Goal: Go to known website: Access a specific website the user already knows

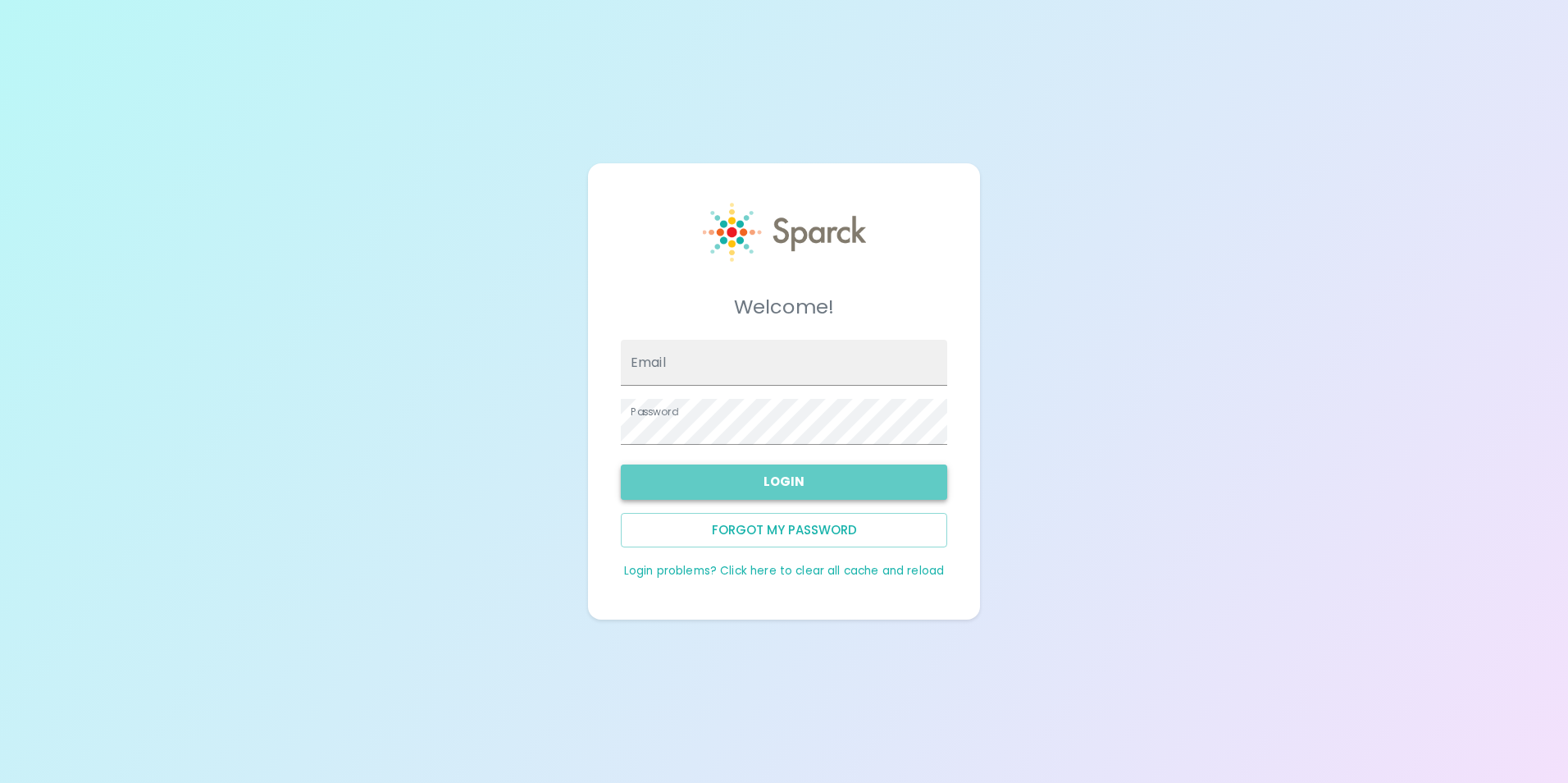
click at [782, 483] on button "Login" at bounding box center [784, 481] width 326 height 34
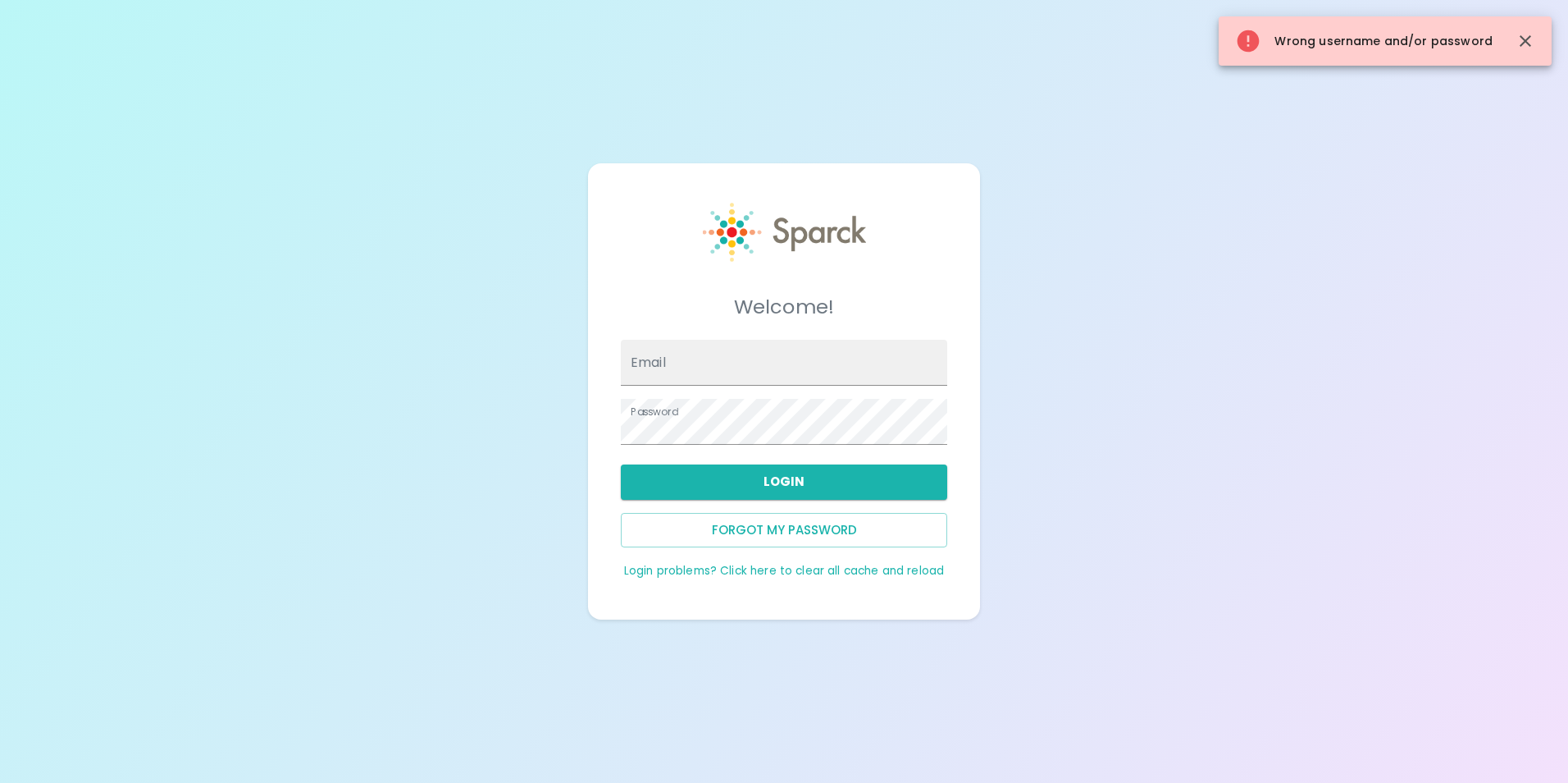
click at [748, 388] on div "Password" at bounding box center [777, 415] width 339 height 59
click at [739, 373] on input "Email" at bounding box center [784, 362] width 326 height 46
click at [779, 361] on input "Email" at bounding box center [784, 362] width 326 height 46
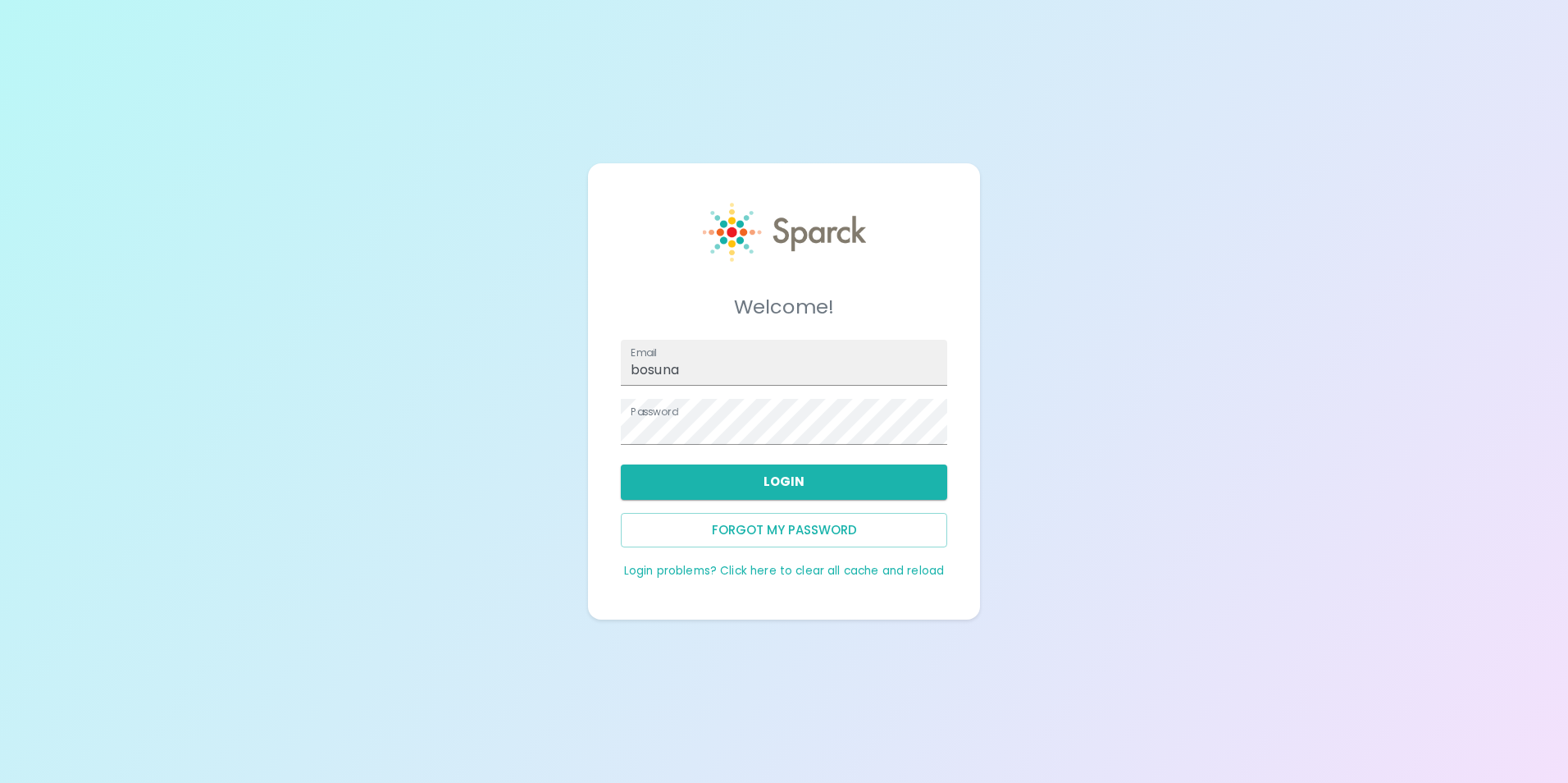
click at [1076, 354] on div "Welcome! Email bosuna Password Login Forgot my password Login problems? Click h…" at bounding box center [784, 391] width 1568 height 783
click at [789, 476] on button "Login" at bounding box center [784, 481] width 326 height 34
drag, startPoint x: 961, startPoint y: 424, endPoint x: 988, endPoint y: 424, distance: 27.0
click at [988, 424] on div "Welcome! Email bosuna Password Login Forgot my password Login problems? Click h…" at bounding box center [784, 391] width 1568 height 783
click at [719, 376] on input "bosuna" at bounding box center [784, 362] width 326 height 46
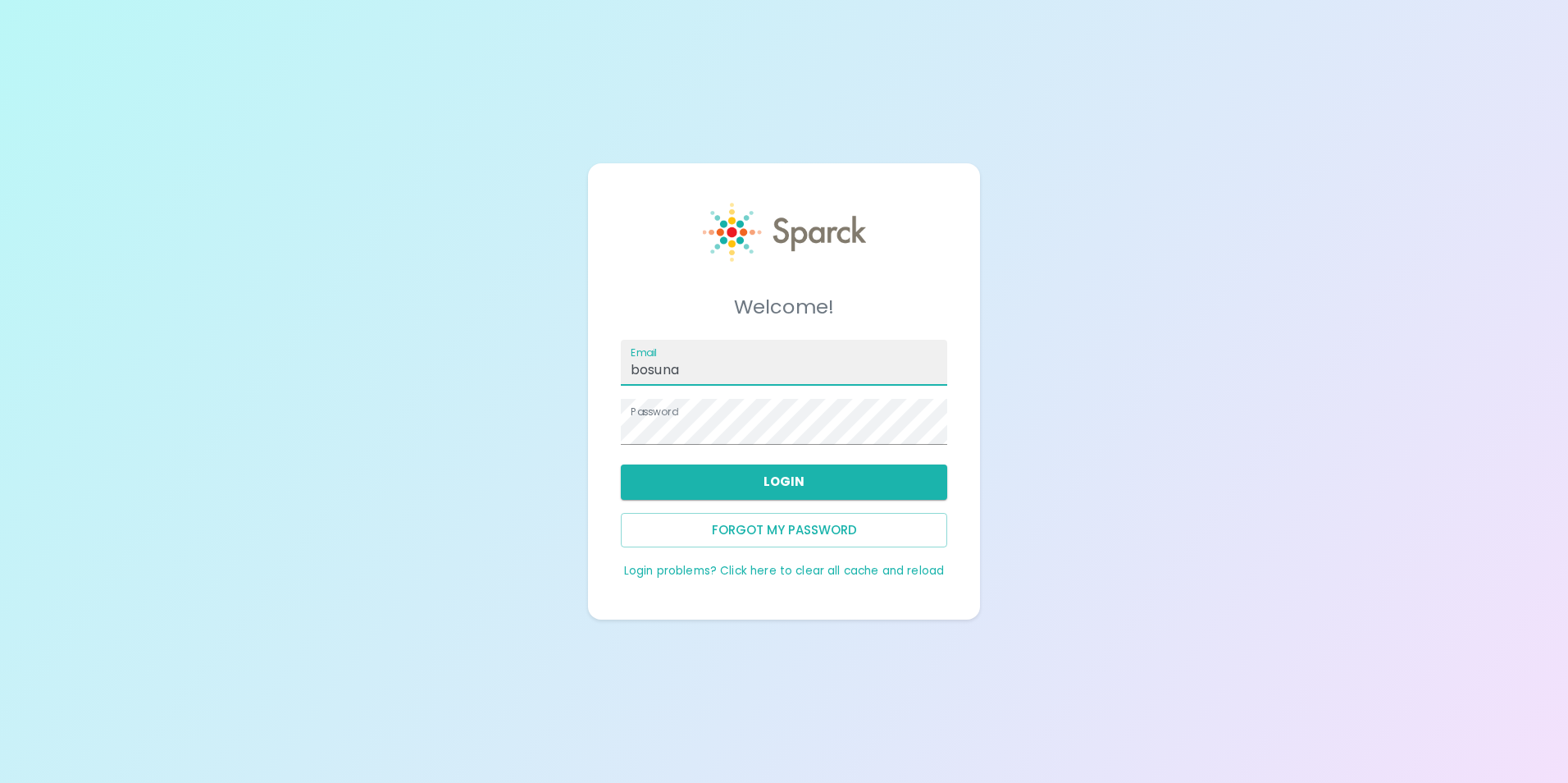
type input "[EMAIL_ADDRESS][DOMAIN_NAME]"
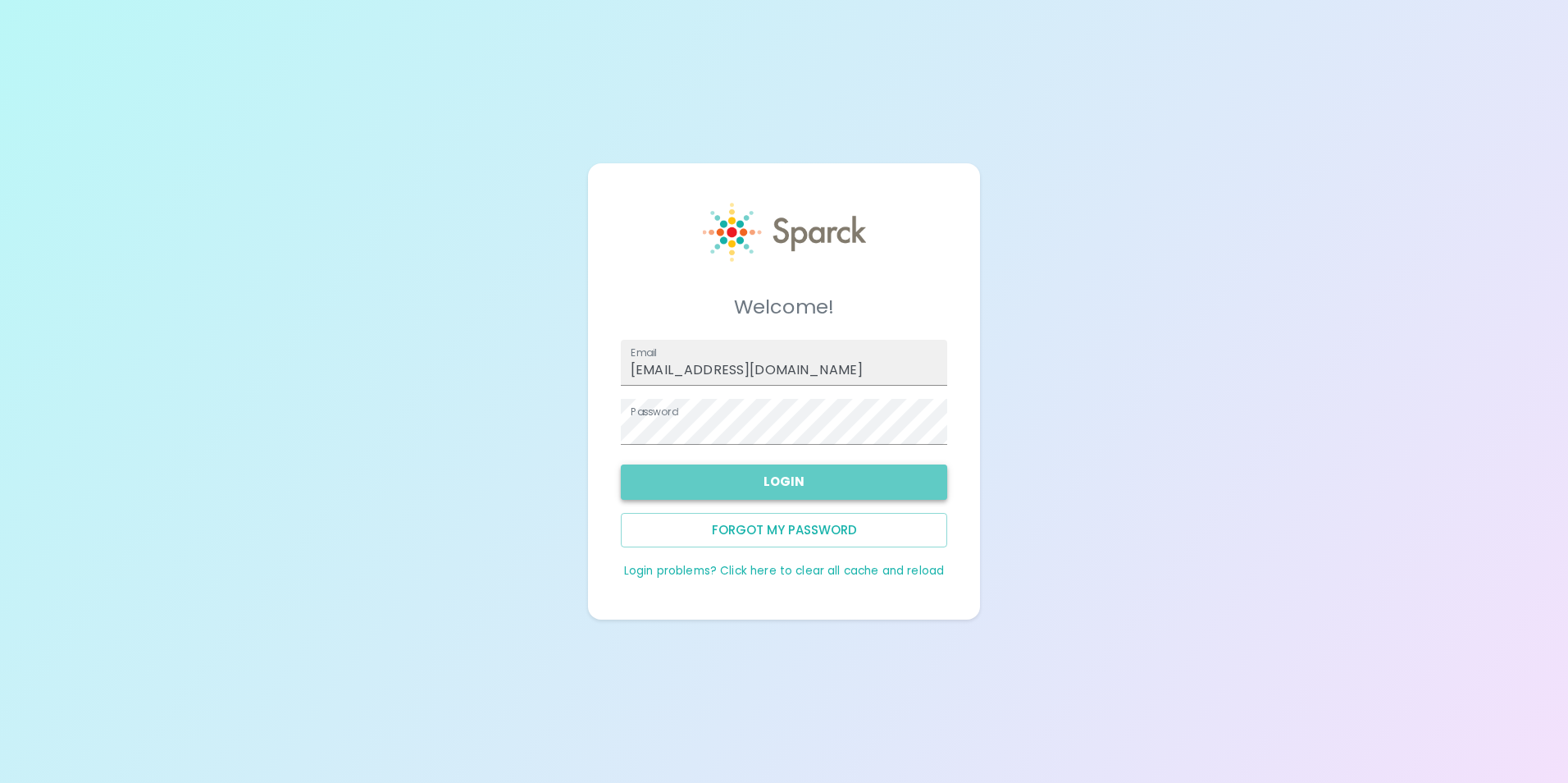
click at [743, 474] on button "Login" at bounding box center [784, 481] width 326 height 34
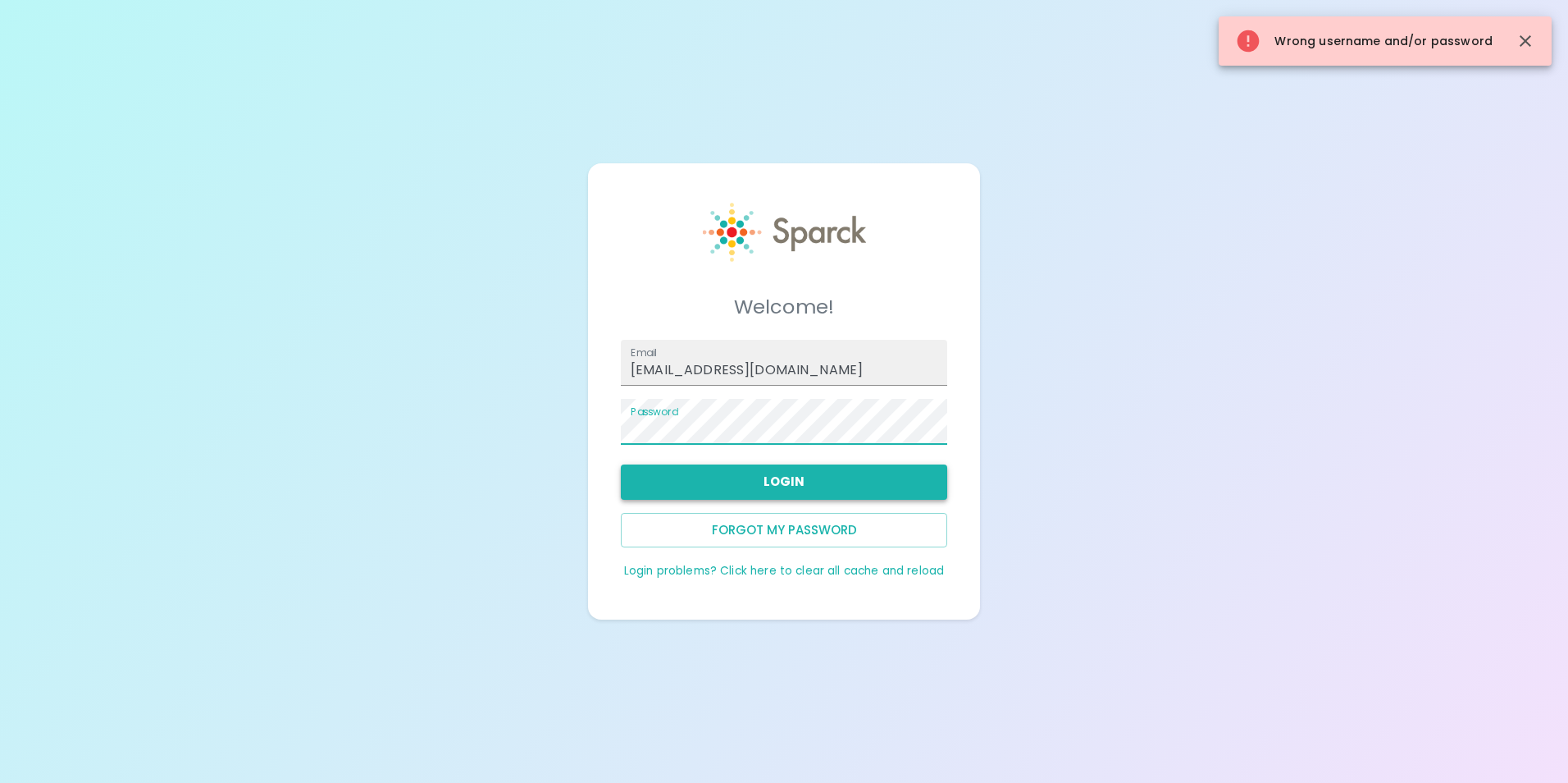
click at [752, 485] on button "Login" at bounding box center [784, 481] width 326 height 34
